Goal: Task Accomplishment & Management: Complete application form

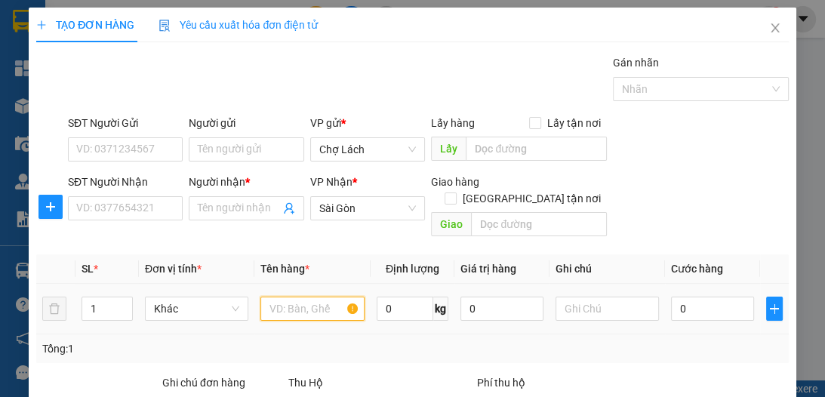
click at [266, 297] on input "text" at bounding box center [311, 309] width 103 height 24
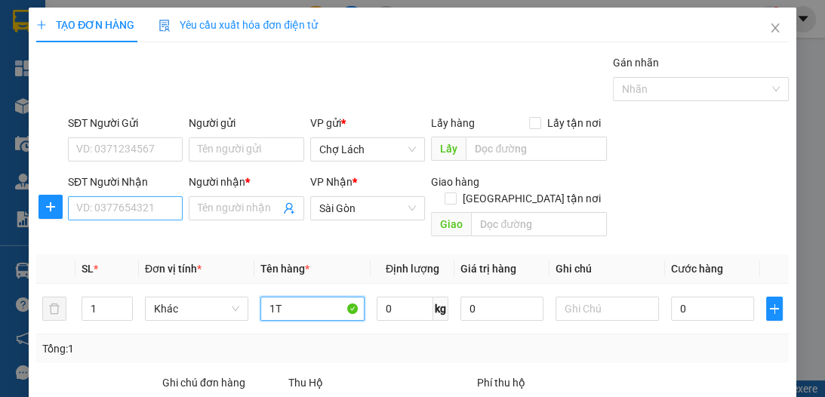
type input "1T"
drag, startPoint x: 145, startPoint y: 211, endPoint x: 164, endPoint y: 193, distance: 25.6
click at [145, 210] on input "SĐT Người Nhận" at bounding box center [125, 208] width 115 height 24
type input "0905555649"
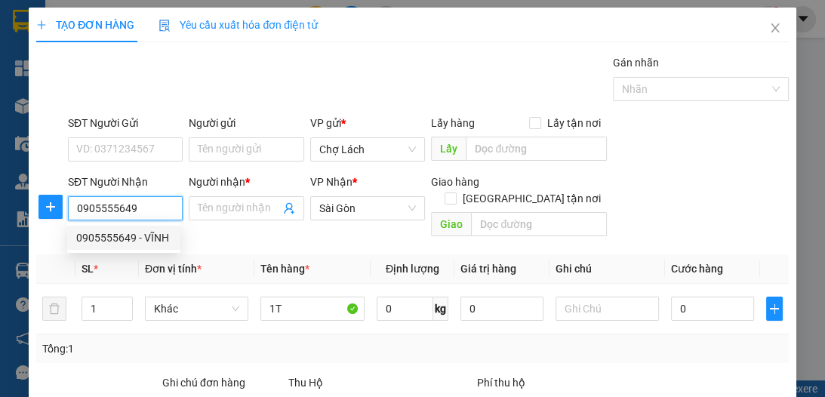
click at [154, 236] on div "0905555649 - VĨNH" at bounding box center [123, 237] width 95 height 17
type input "VĨNH"
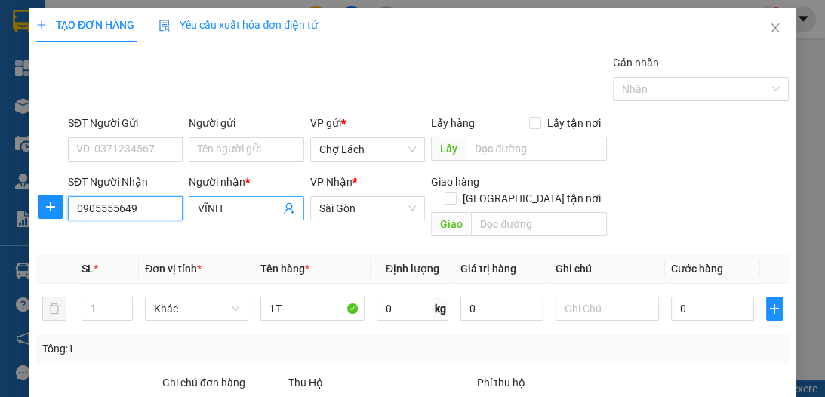
type input "0905555649"
click at [230, 202] on input "VĨNH" at bounding box center [239, 208] width 82 height 17
click at [186, 200] on div "Người nhận * VĨNH VĨNH" at bounding box center [246, 208] width 121 height 69
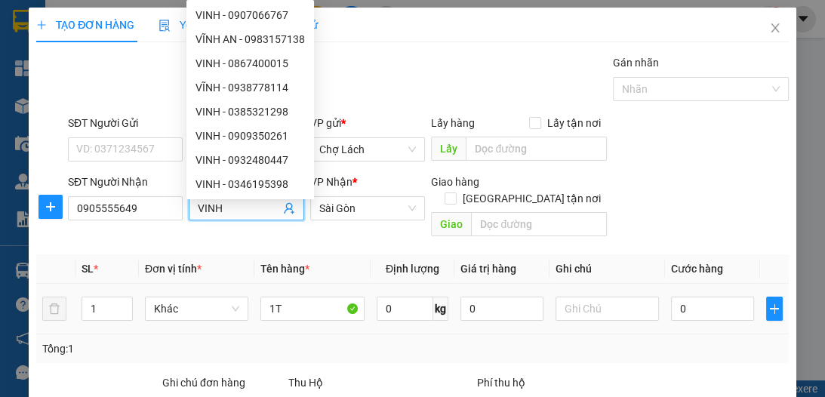
type input "VINH"
click at [599, 297] on input "text" at bounding box center [607, 309] width 103 height 24
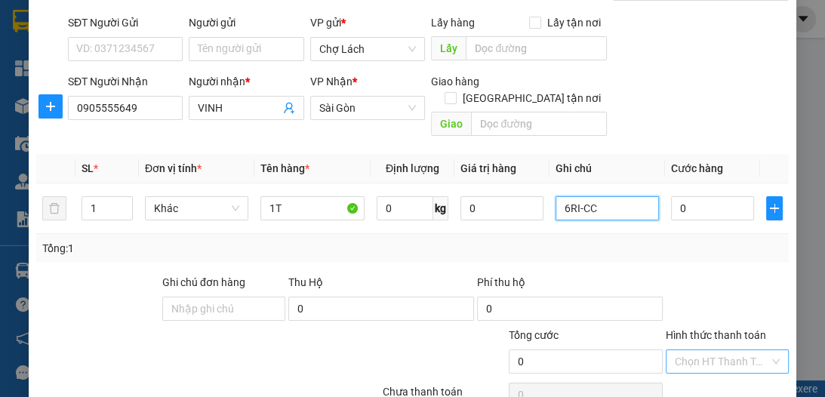
scroll to position [160, 0]
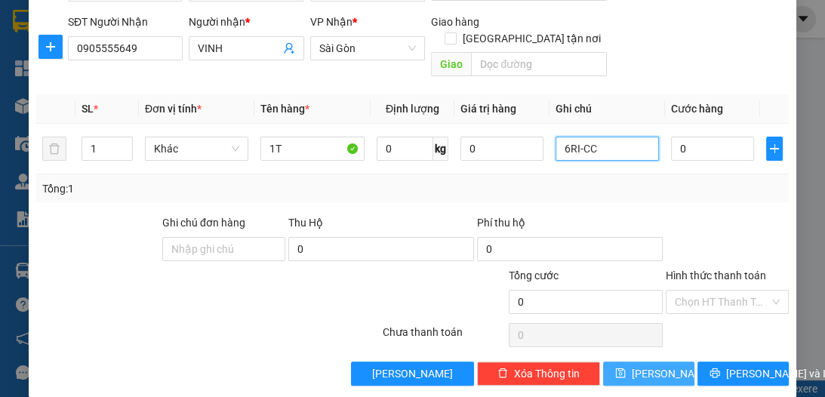
type input "6RI-CC"
click at [662, 362] on button "[PERSON_NAME]" at bounding box center [648, 374] width 91 height 24
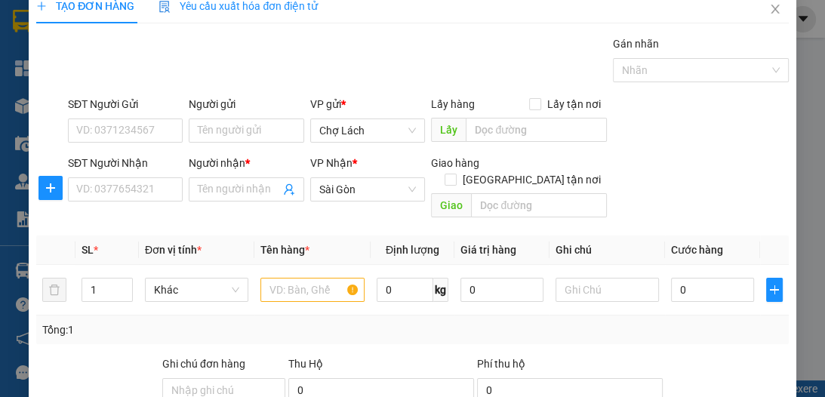
scroll to position [0, 0]
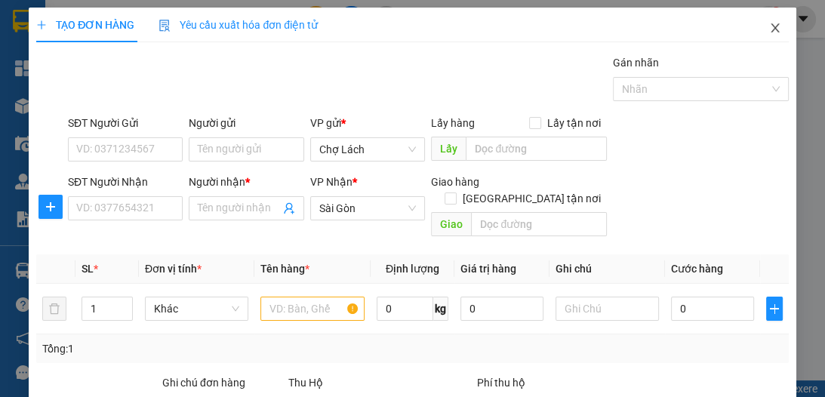
click at [769, 23] on icon "close" at bounding box center [775, 28] width 12 height 12
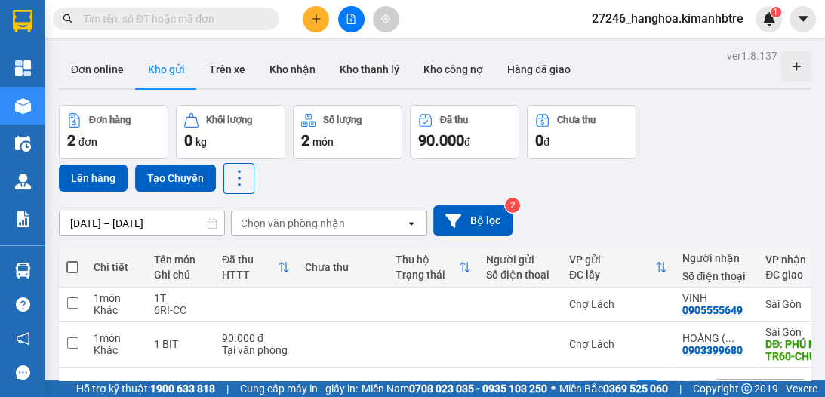
click at [123, 16] on input "text" at bounding box center [172, 19] width 178 height 17
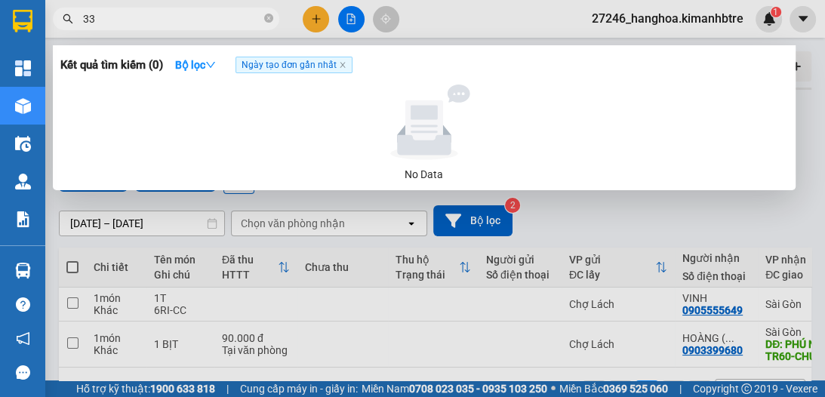
type input "330"
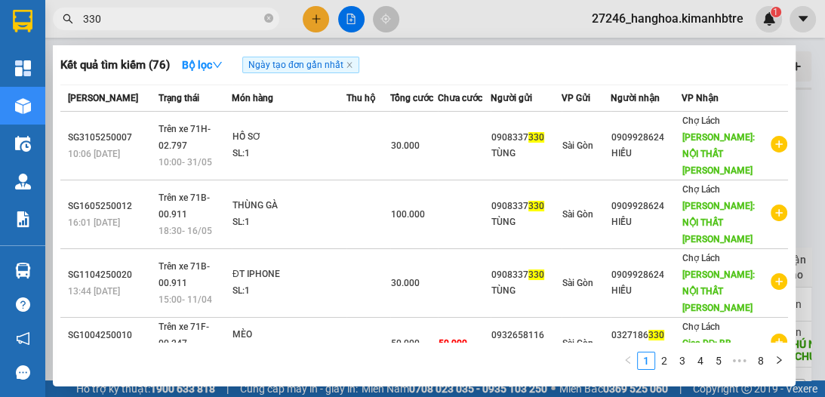
click at [106, 15] on input "330" at bounding box center [172, 19] width 178 height 17
drag, startPoint x: 86, startPoint y: 18, endPoint x: 75, endPoint y: 18, distance: 11.3
click at [75, 18] on span "330" at bounding box center [166, 19] width 226 height 23
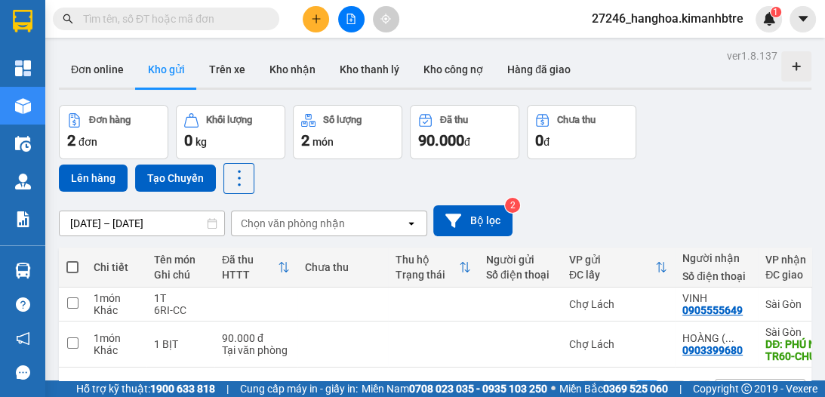
click at [320, 15] on icon "plus" at bounding box center [316, 19] width 11 height 11
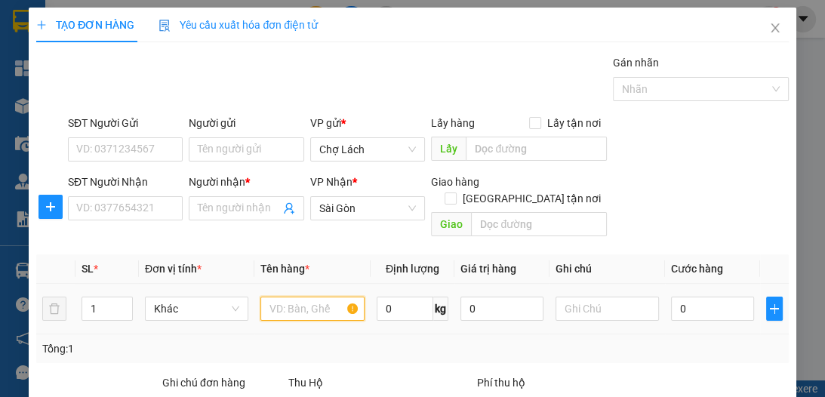
click at [289, 297] on input "text" at bounding box center [311, 309] width 103 height 24
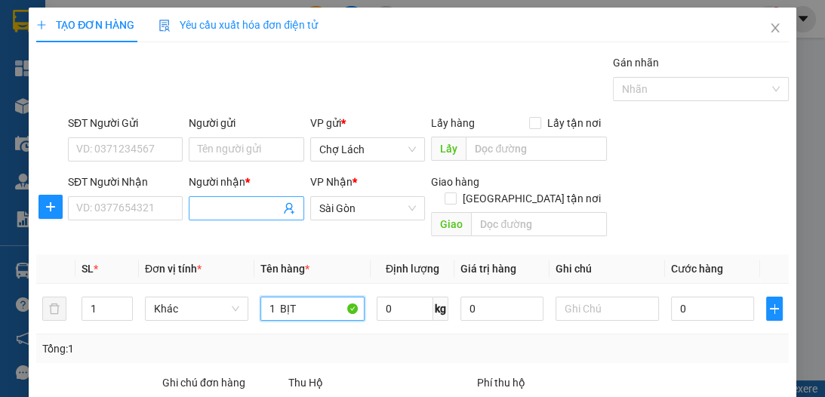
type input "1 BỊT"
click at [199, 214] on input "Người nhận *" at bounding box center [239, 208] width 82 height 17
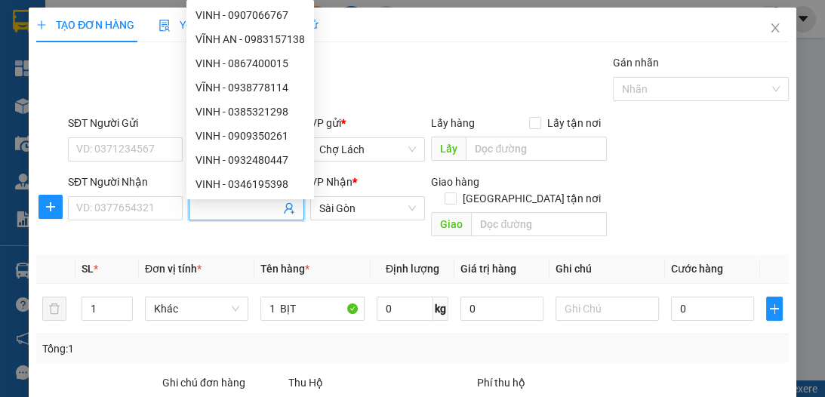
click at [199, 211] on input "Người nhận *" at bounding box center [239, 208] width 82 height 17
type input "[PERSON_NAME]"
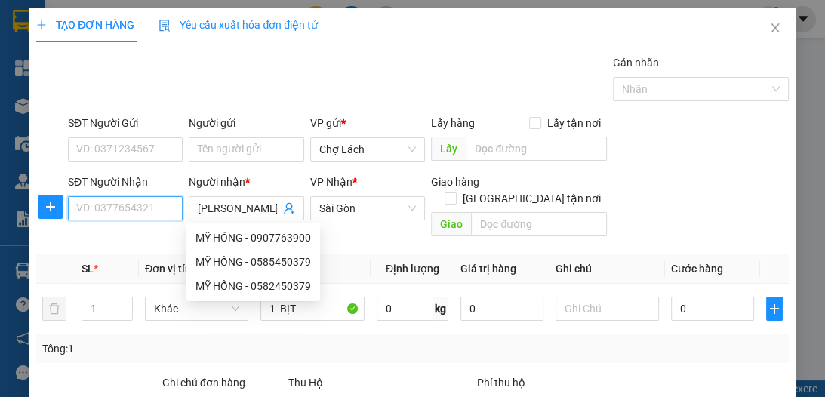
click at [106, 213] on input "SĐT Người Nhận" at bounding box center [125, 208] width 115 height 24
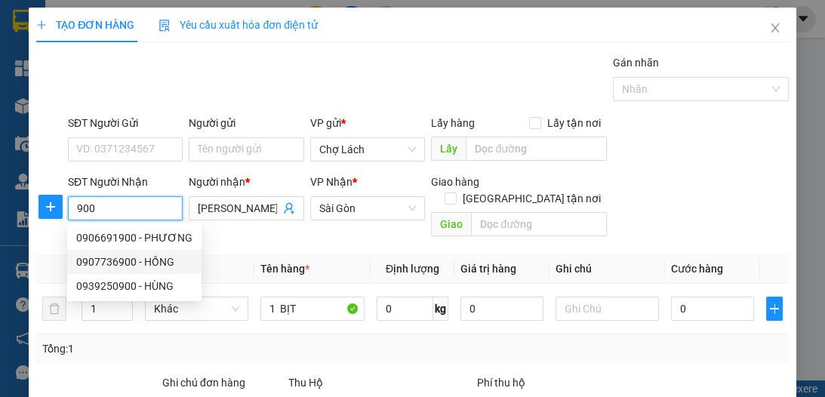
click at [167, 260] on div "0907736900 - HỒNG" at bounding box center [134, 262] width 116 height 17
type input "0907736900"
click at [167, 260] on th "Đơn vị tính *" at bounding box center [196, 268] width 115 height 29
type input "HỒNG"
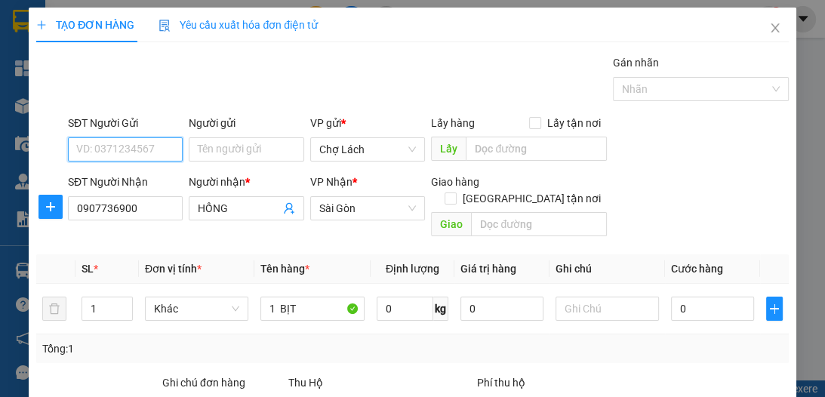
click at [158, 153] on input "SĐT Người Gửi" at bounding box center [125, 149] width 115 height 24
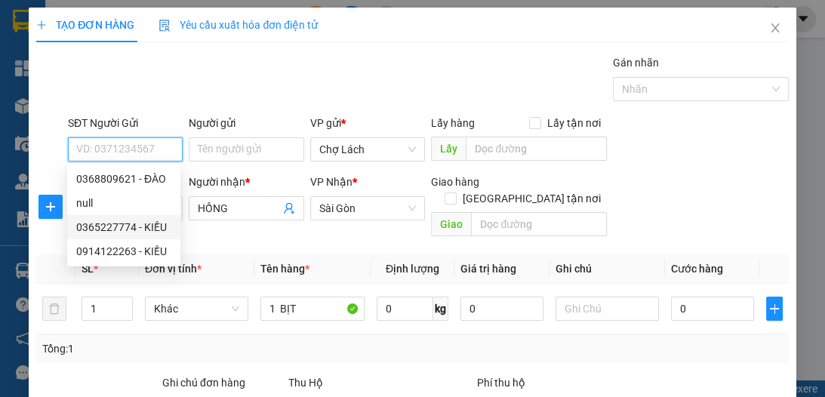
click at [149, 226] on div "0365227774 - KIỀU" at bounding box center [123, 227] width 95 height 17
type input "0365227774"
type input "KIỀU"
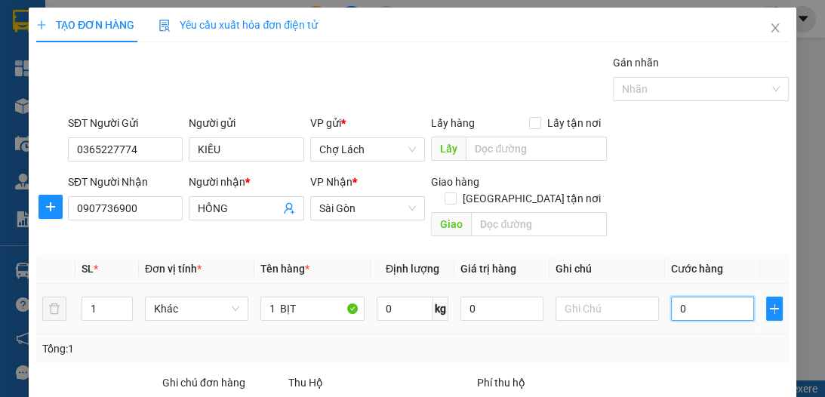
click at [688, 297] on input "0" at bounding box center [712, 309] width 83 height 24
type input "3"
type input "30"
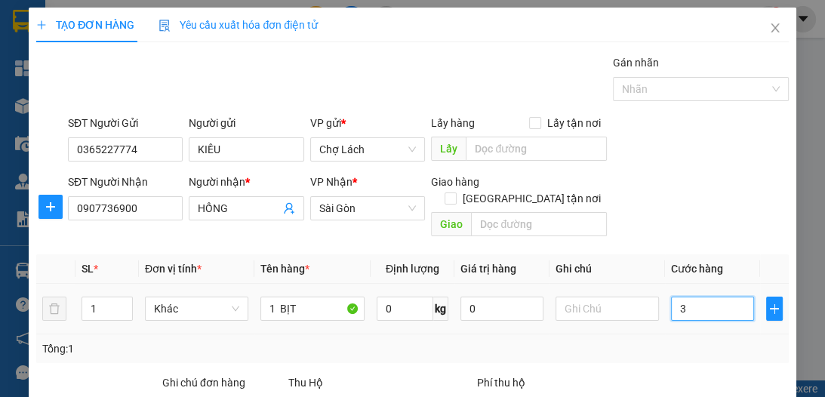
type input "30"
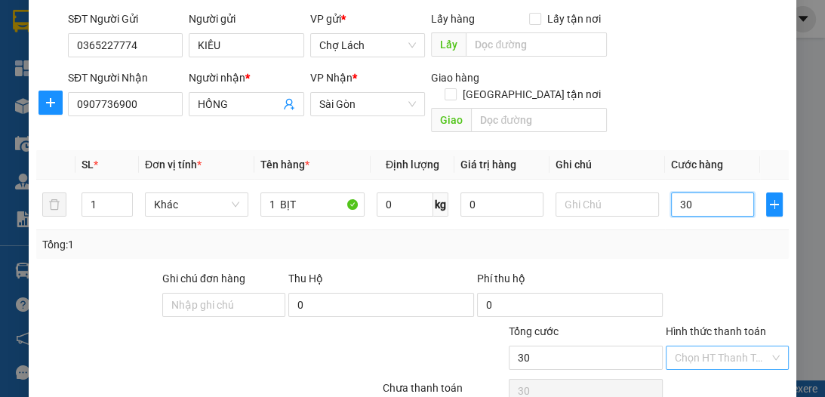
scroll to position [140, 0]
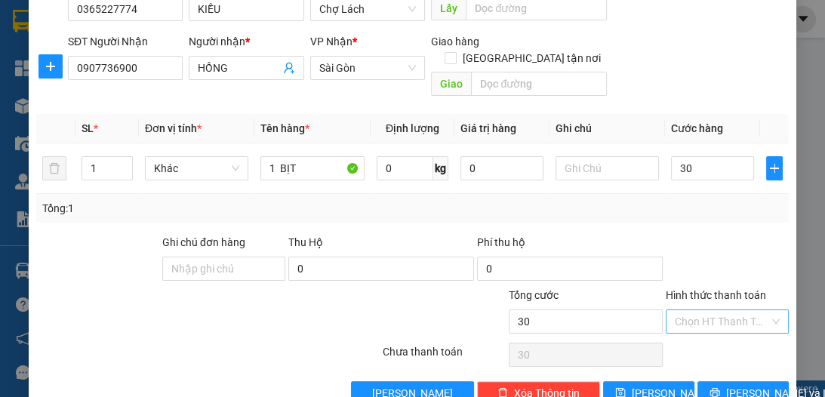
click at [708, 310] on input "Hình thức thanh toán" at bounding box center [722, 321] width 94 height 23
type input "30.000"
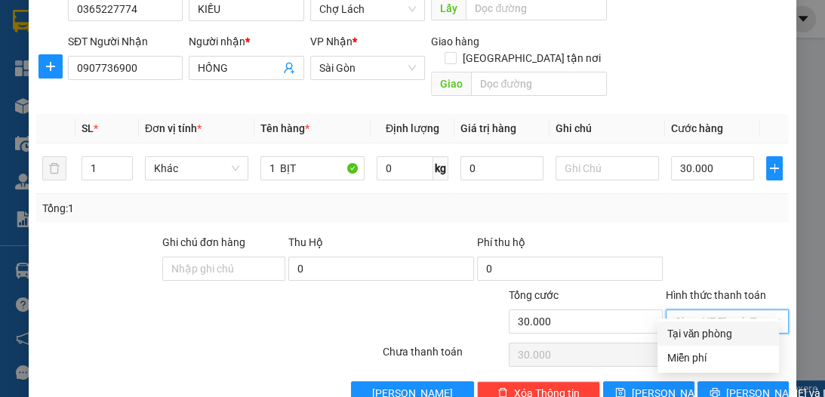
click at [707, 333] on div "Tại văn phòng" at bounding box center [718, 333] width 103 height 17
type input "0"
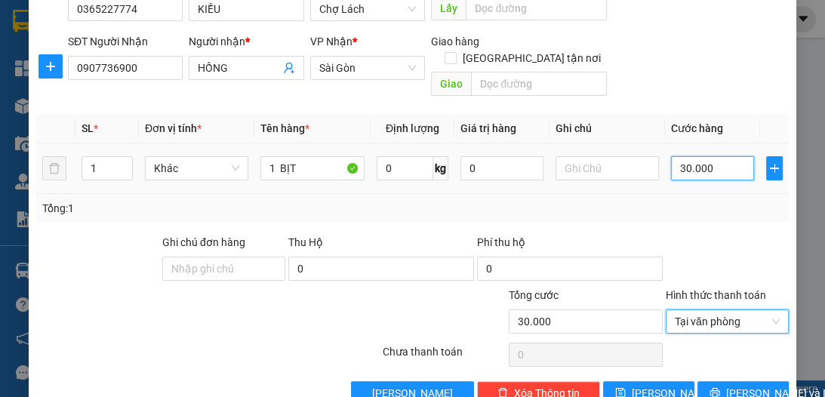
click at [686, 156] on input "30.000" at bounding box center [712, 168] width 83 height 24
type input "2"
type input "20"
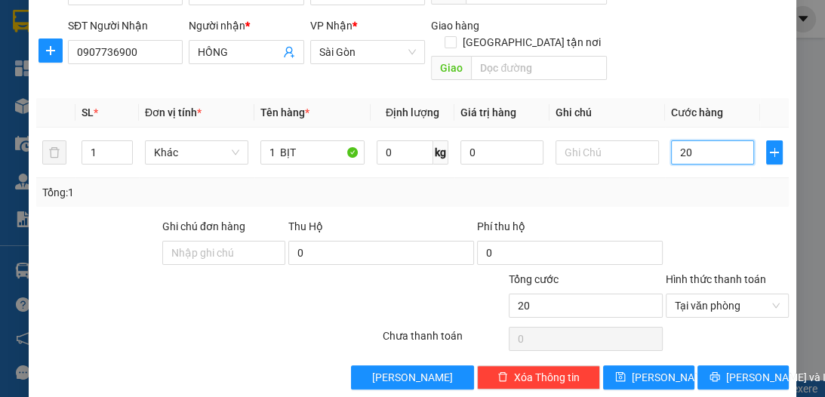
scroll to position [160, 0]
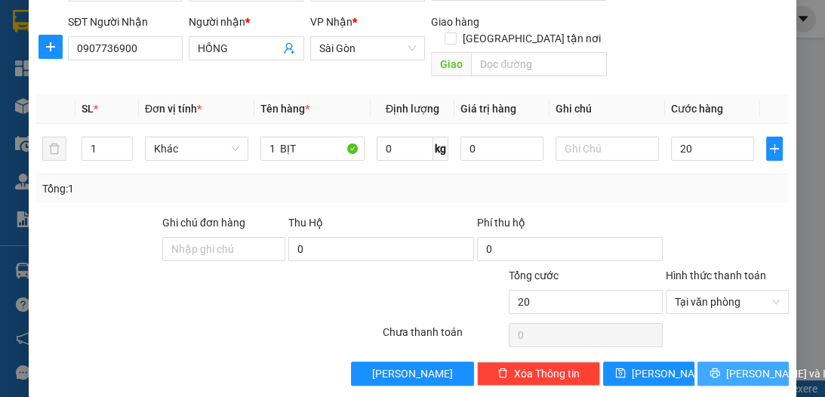
click at [732, 365] on span "[PERSON_NAME] và In" at bounding box center [779, 373] width 106 height 17
type input "20.000"
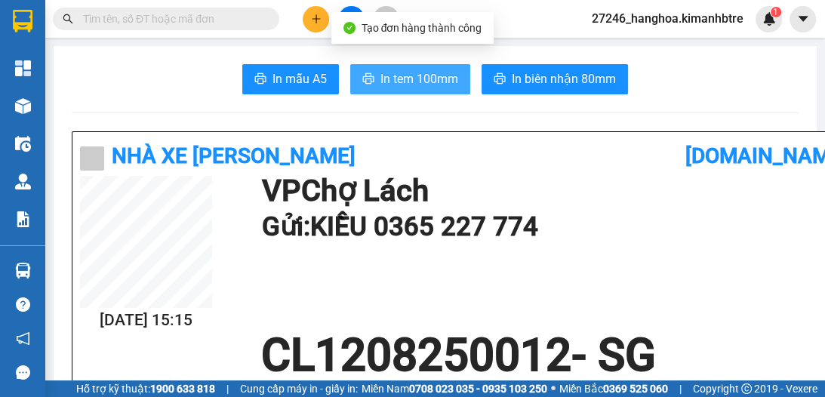
click at [393, 76] on span "In tem 100mm" at bounding box center [419, 78] width 78 height 19
